Goal: Navigation & Orientation: Find specific page/section

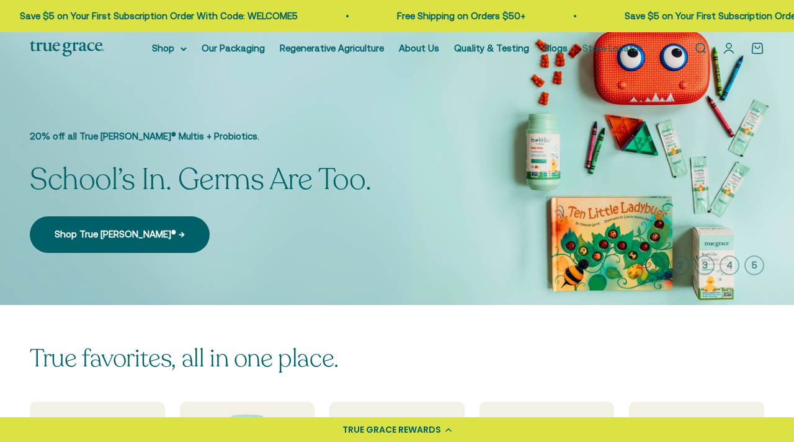
click at [594, 48] on link "Store Locator" at bounding box center [613, 48] width 60 height 11
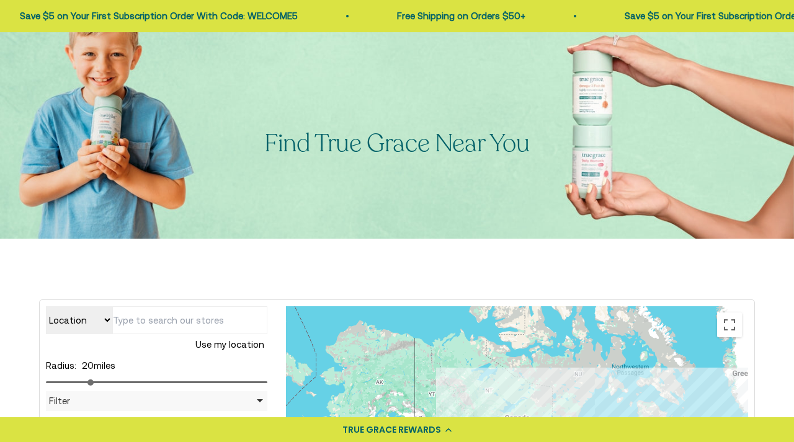
scroll to position [112, 0]
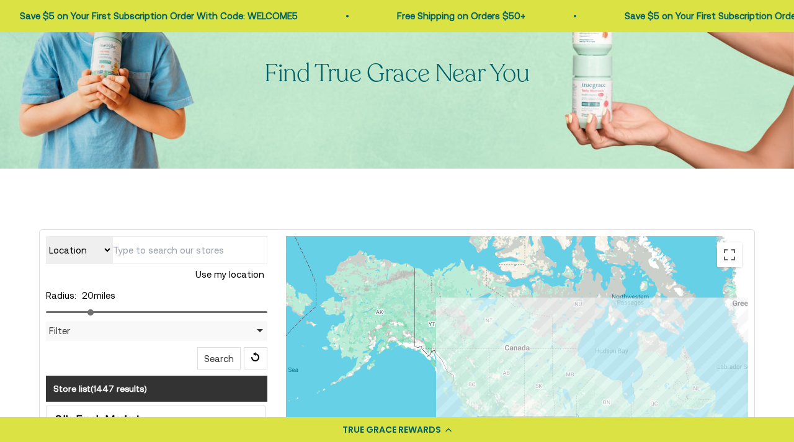
click at [105, 250] on select "Location Store name" at bounding box center [79, 250] width 66 height 28
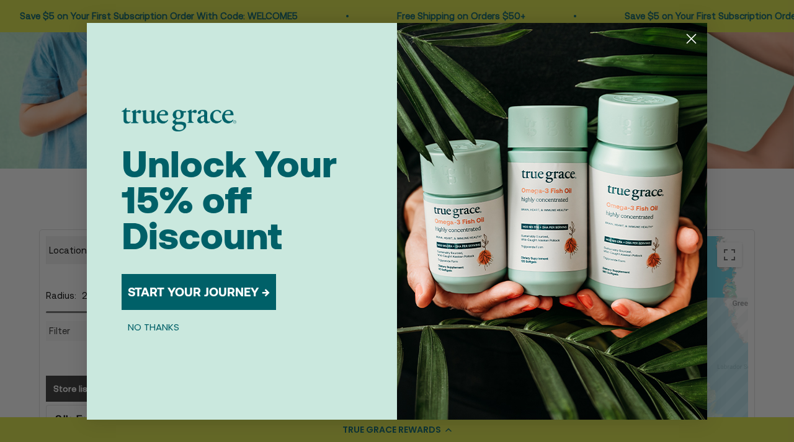
click at [105, 250] on form "Unlock Your 15% off Discount START YOUR JOURNEY → NO THANKS Submit" at bounding box center [397, 221] width 621 height 397
type input "[STREET_ADDRESS]"
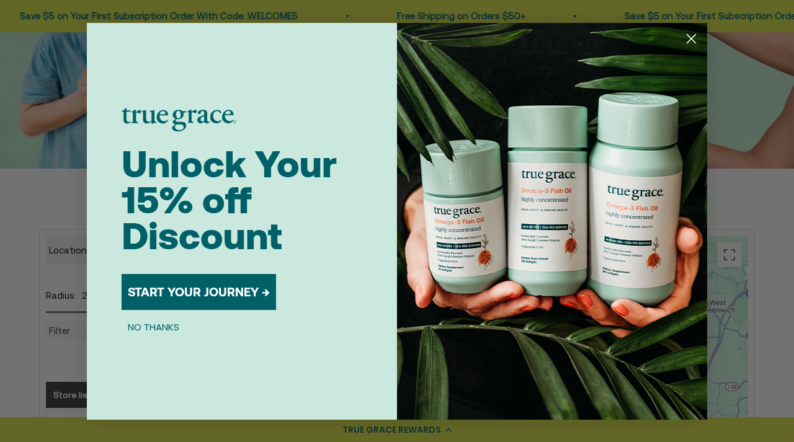
click at [698, 39] on circle "Close dialog" at bounding box center [691, 38] width 20 height 20
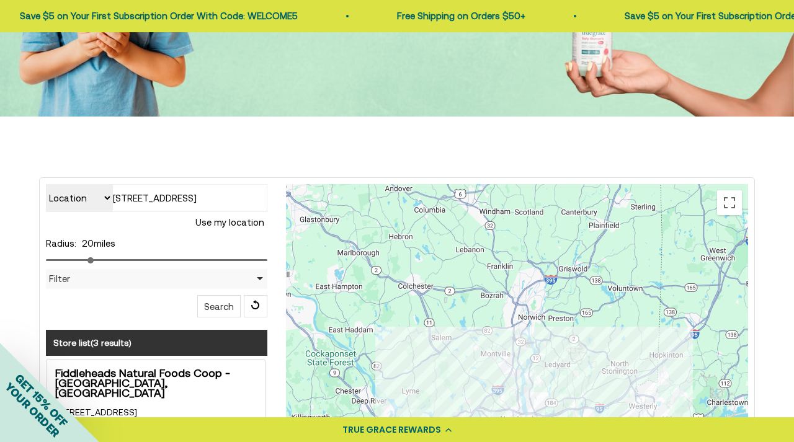
scroll to position [161, 0]
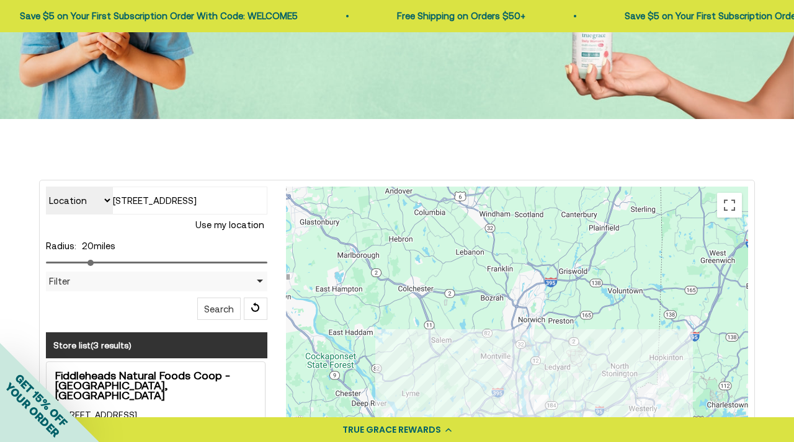
click at [123, 208] on input "[STREET_ADDRESS]" at bounding box center [189, 201] width 155 height 28
drag, startPoint x: 112, startPoint y: 197, endPoint x: 357, endPoint y: 206, distance: 245.3
